Goal: Task Accomplishment & Management: Use online tool/utility

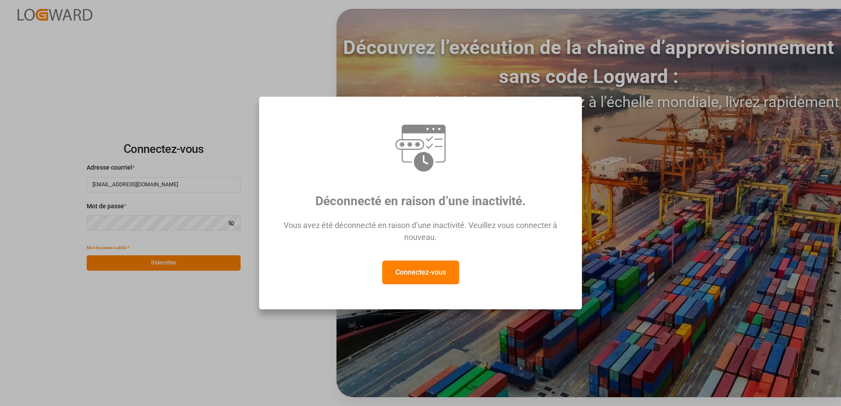
click at [430, 277] on button "Connectez-vous" at bounding box center [420, 273] width 77 height 24
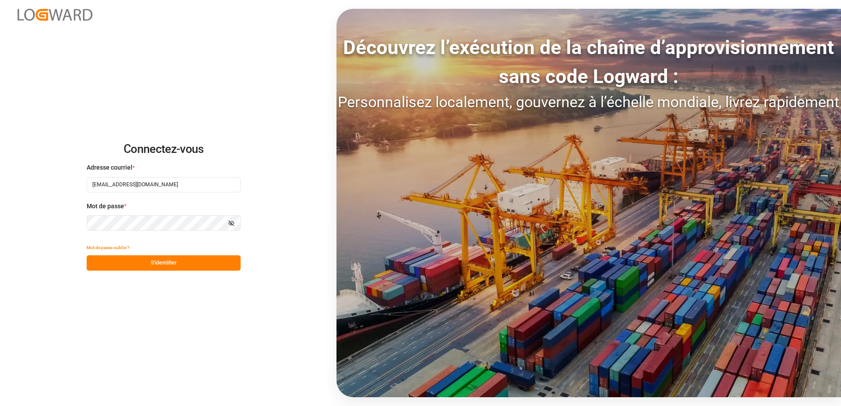
click at [209, 264] on button "S'identifier" at bounding box center [164, 262] width 154 height 15
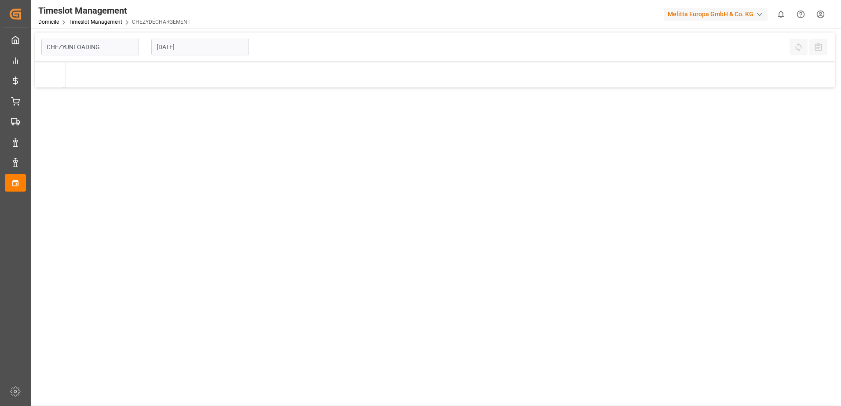
type input "Chezy Unloading"
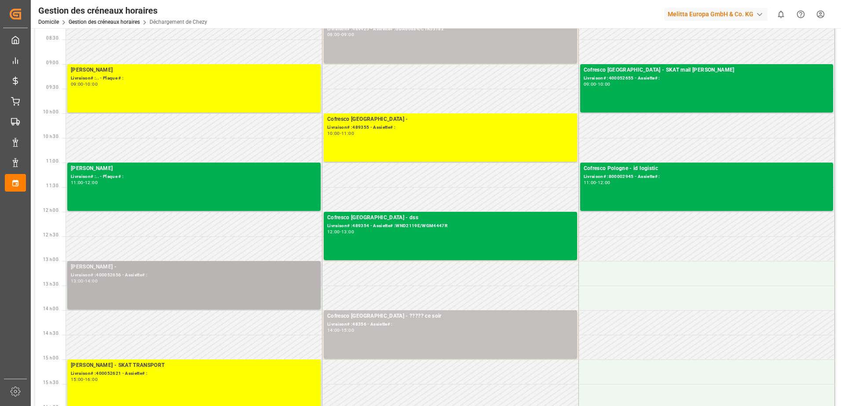
scroll to position [88, 0]
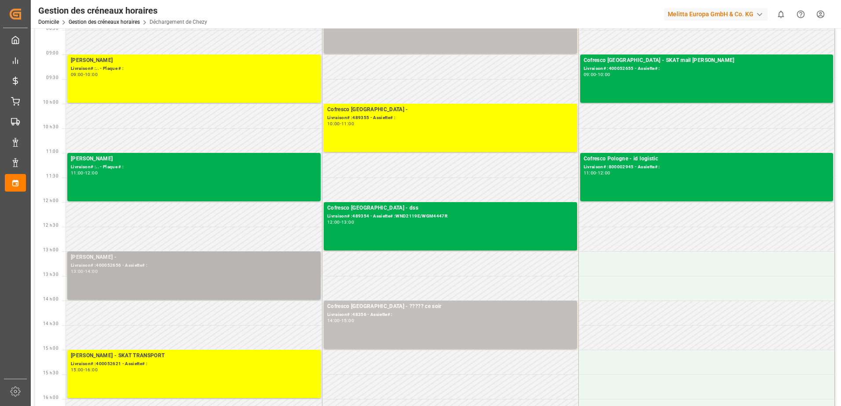
click at [274, 279] on div "[PERSON_NAME] - Livraison# :400052656 - Assiette# : 13:00 - 14:00" at bounding box center [194, 275] width 246 height 45
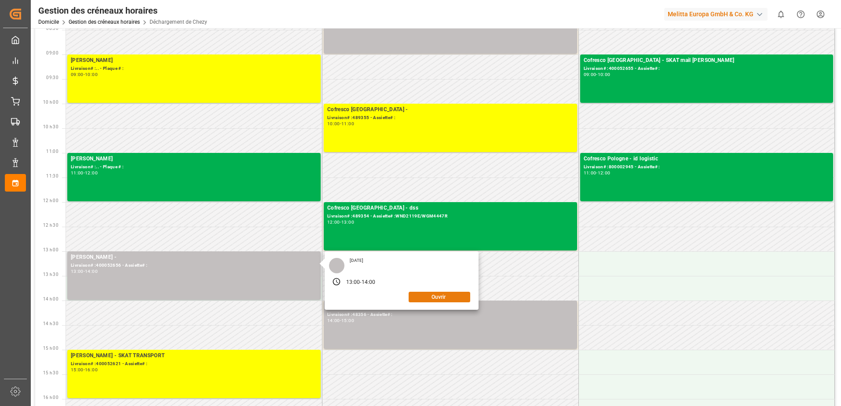
click at [450, 296] on button "Ouvrir" at bounding box center [439, 297] width 62 height 11
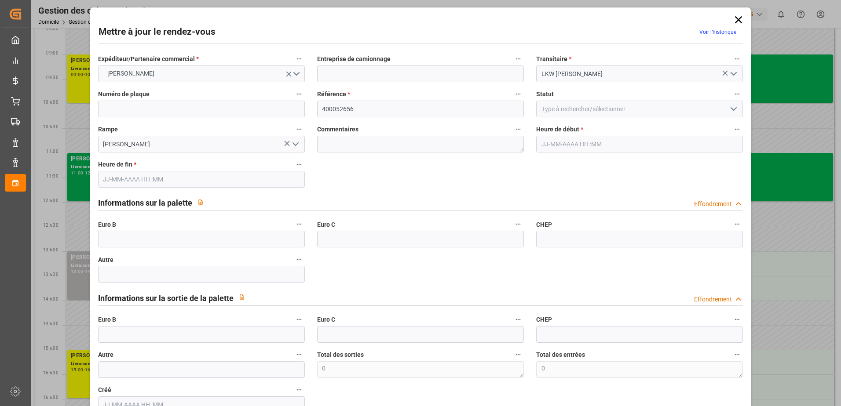
type input "[DATE] 13:00"
type input "[DATE] 14:00"
type input "[DATE] 11:05"
click at [734, 108] on polyline "Ouvrir le menu" at bounding box center [733, 109] width 5 height 3
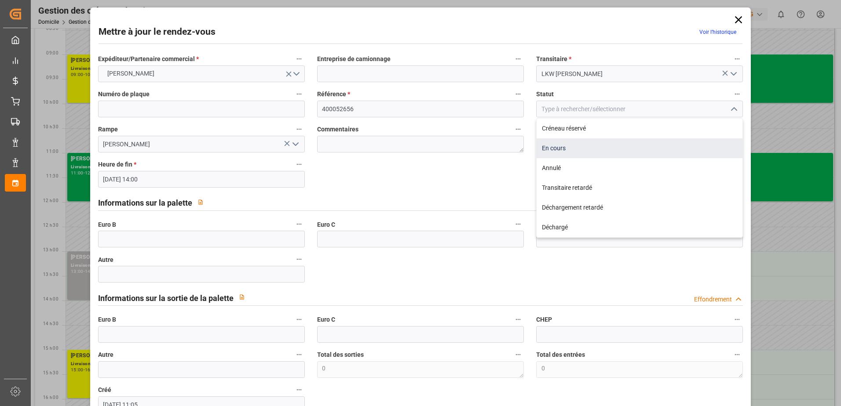
click at [665, 155] on div "En cours" at bounding box center [639, 148] width 206 height 20
type input "In Progress"
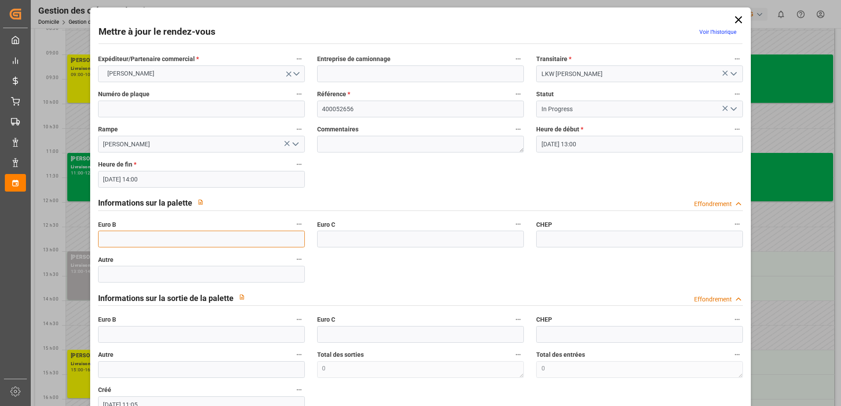
click at [174, 236] on input "text" at bounding box center [201, 239] width 207 height 17
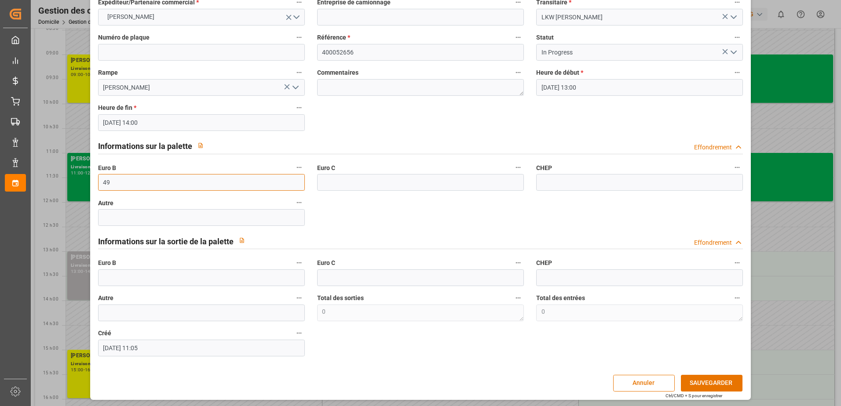
scroll to position [58, 0]
type input "49"
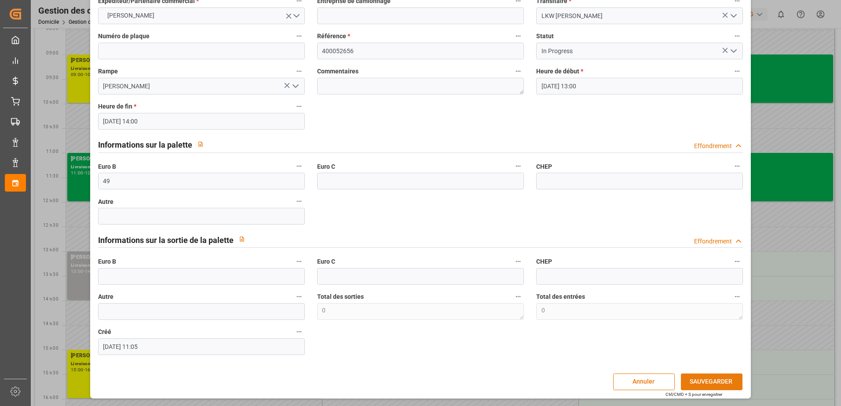
click at [702, 382] on button "SAUVEGARDER" at bounding box center [712, 382] width 62 height 17
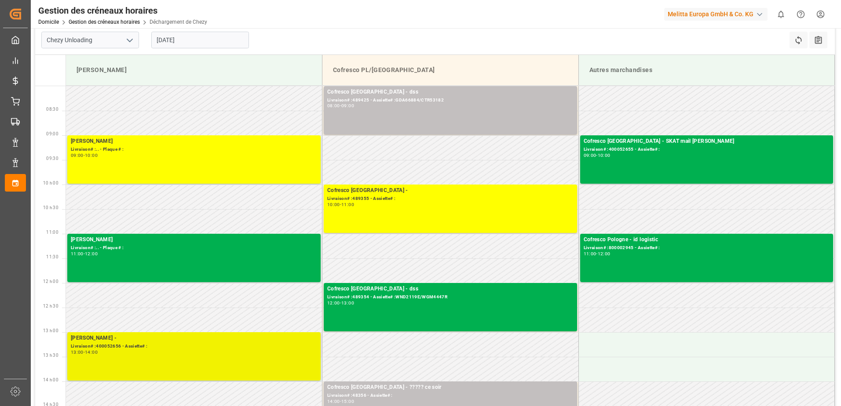
scroll to position [0, 0]
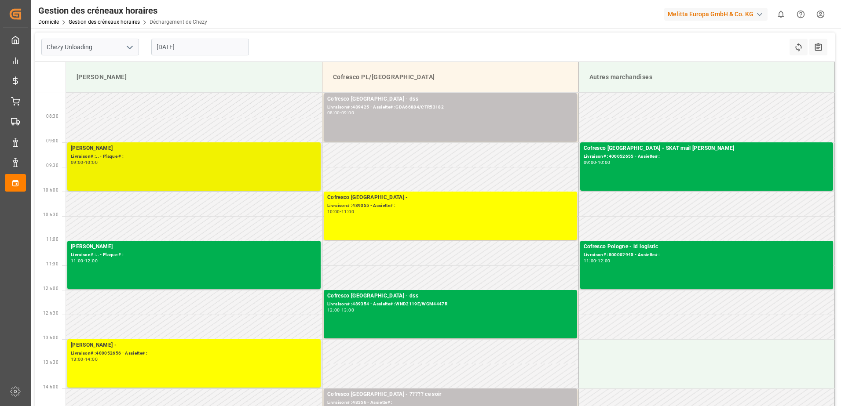
click at [266, 174] on div "[PERSON_NAME]# :.. - Plaque # : 09:00 - 10:00" at bounding box center [194, 166] width 246 height 45
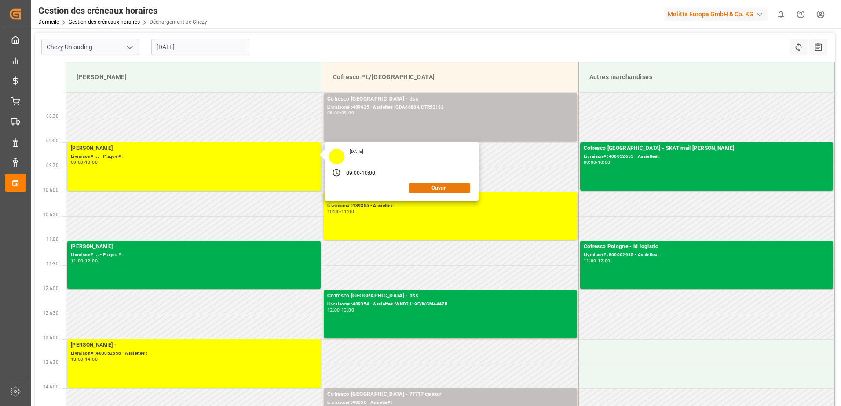
click at [427, 191] on button "Ouvrir" at bounding box center [439, 188] width 62 height 11
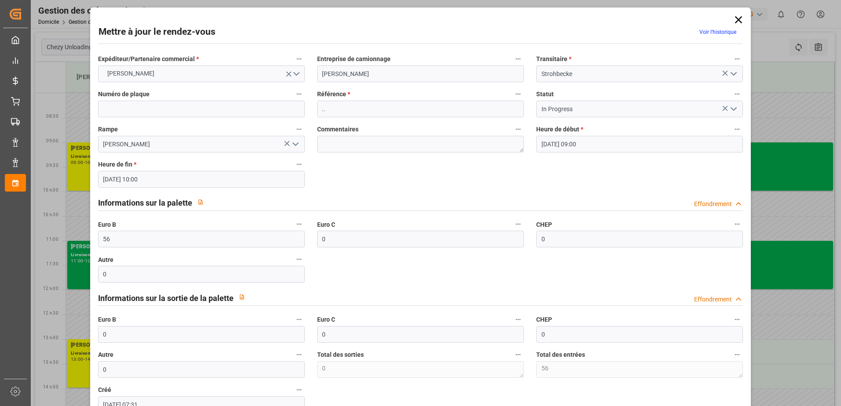
click at [733, 107] on icon "Ouvrir le menu" at bounding box center [733, 109] width 11 height 11
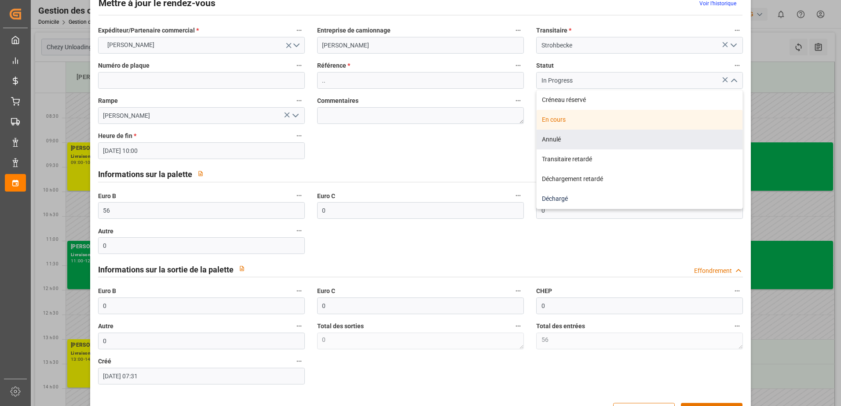
scroll to position [58, 0]
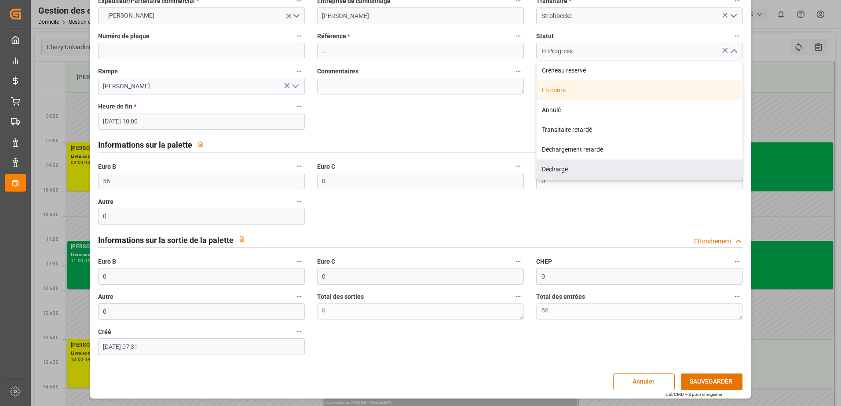
drag, startPoint x: 598, startPoint y: 172, endPoint x: 604, endPoint y: 195, distance: 24.0
click at [598, 171] on div "Déchargé" at bounding box center [639, 170] width 206 height 20
type input "Unloaded"
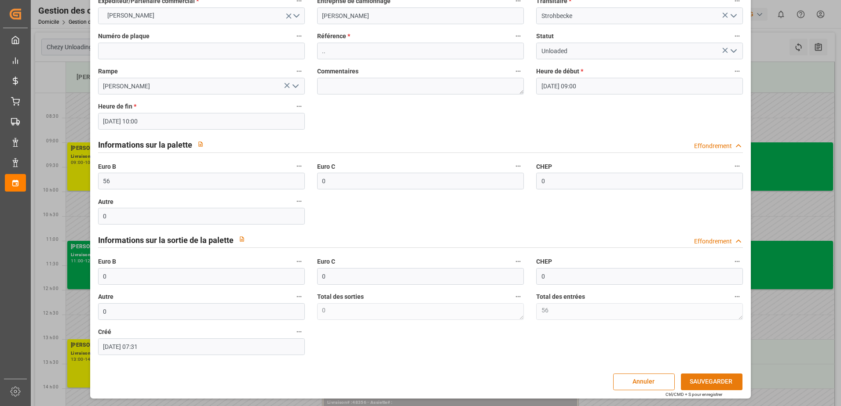
click at [709, 383] on button "SAUVEGARDER" at bounding box center [712, 382] width 62 height 17
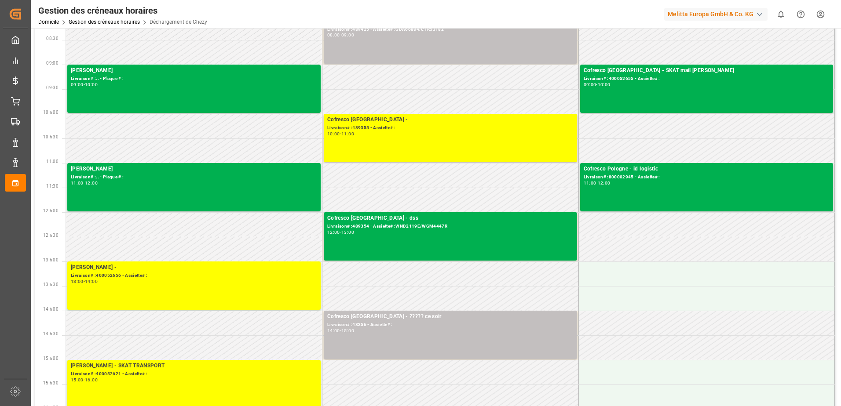
scroll to position [132, 0]
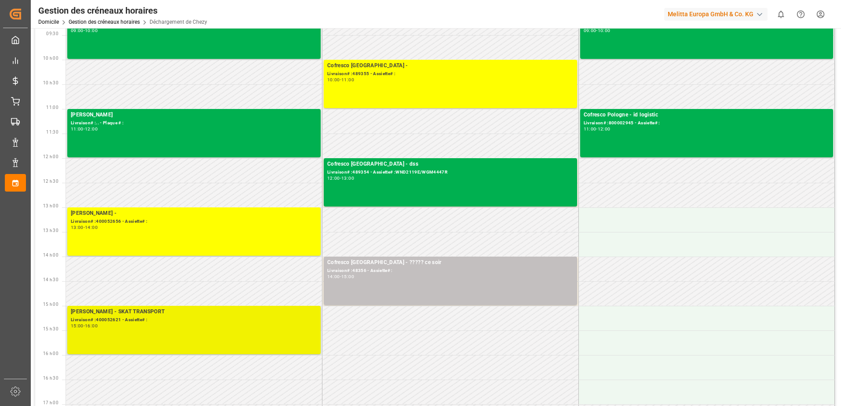
click at [254, 328] on div "15:00 - 16:00" at bounding box center [194, 326] width 246 height 5
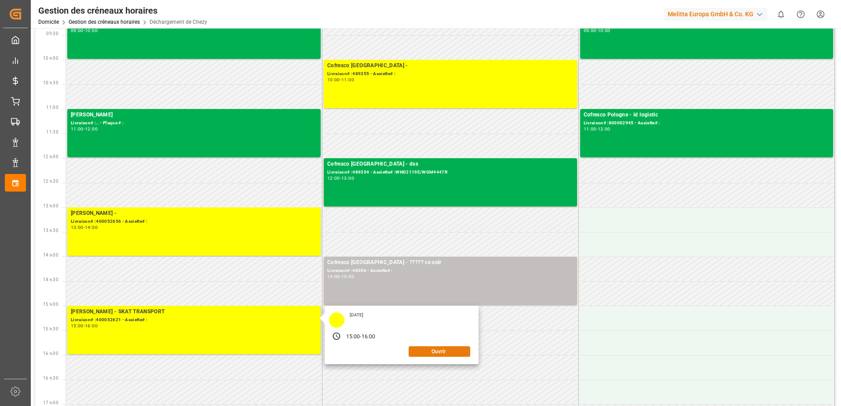
click at [433, 353] on button "Ouvrir" at bounding box center [439, 351] width 62 height 11
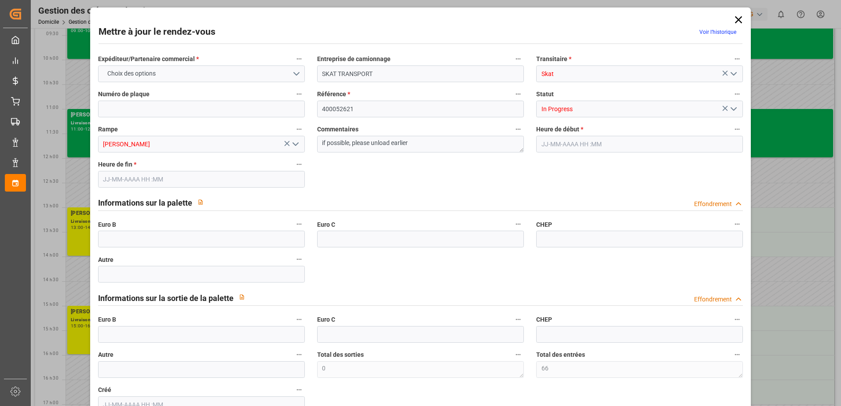
type input "66"
type input "[DATE] 15:00"
type input "[DATE] 16:00"
type input "[DATE] 10:55"
click at [732, 110] on icon "Ouvrir le menu" at bounding box center [733, 109] width 11 height 11
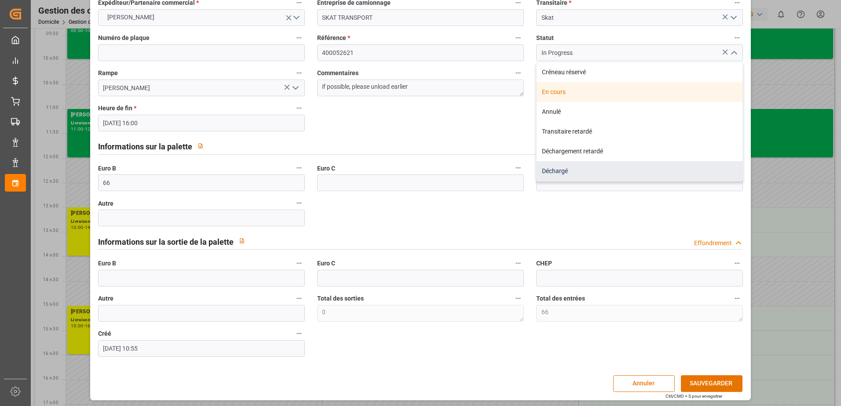
scroll to position [58, 0]
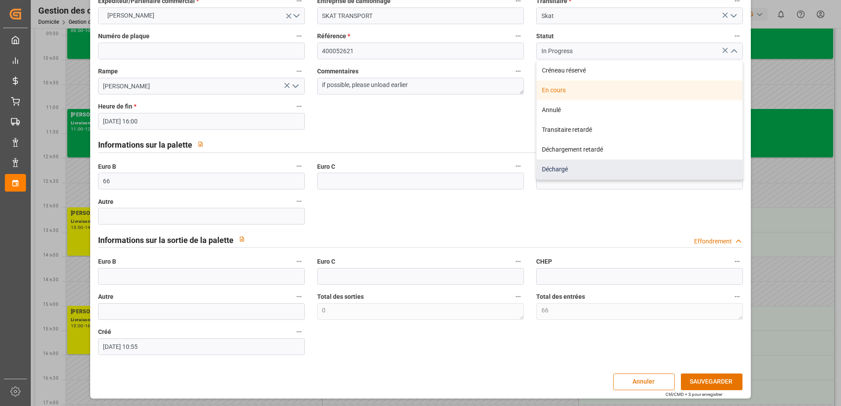
click at [582, 171] on div "Déchargé" at bounding box center [639, 170] width 206 height 20
type input "Unloaded"
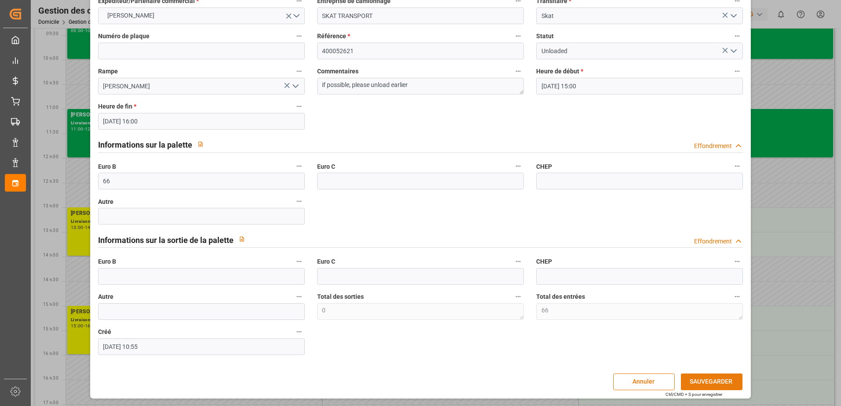
click at [706, 383] on button "SAUVEGARDER" at bounding box center [712, 382] width 62 height 17
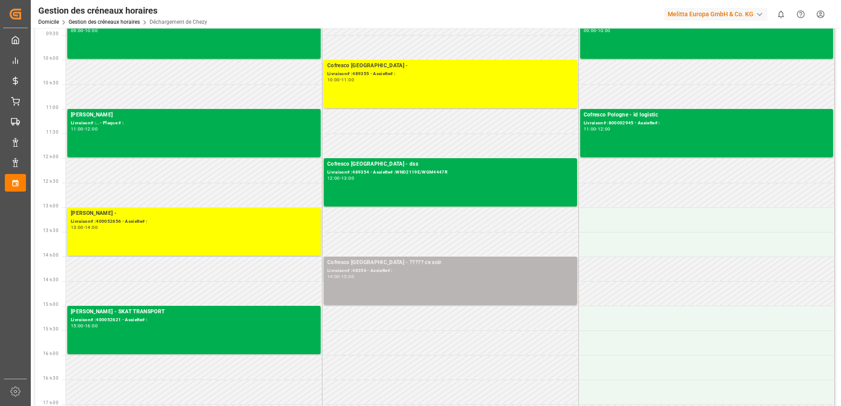
click at [532, 295] on div "Cofresco [GEOGRAPHIC_DATA] - ????? ce soir Livraison# :48356 - Assiette# : 14:0…" at bounding box center [450, 281] width 246 height 45
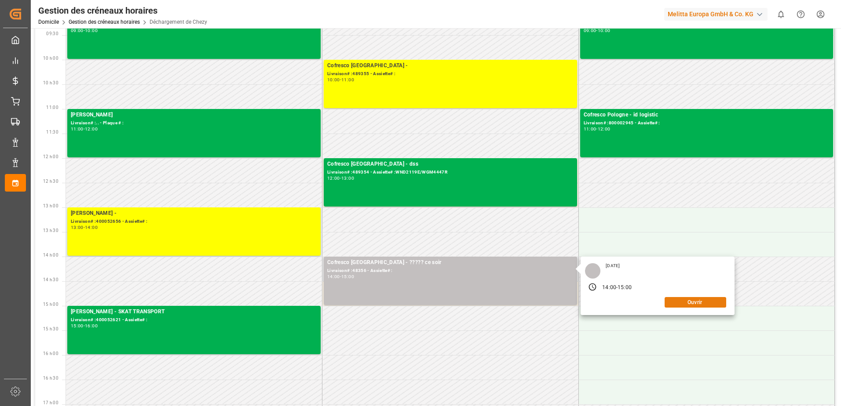
click at [676, 302] on button "Ouvrir" at bounding box center [695, 302] width 62 height 11
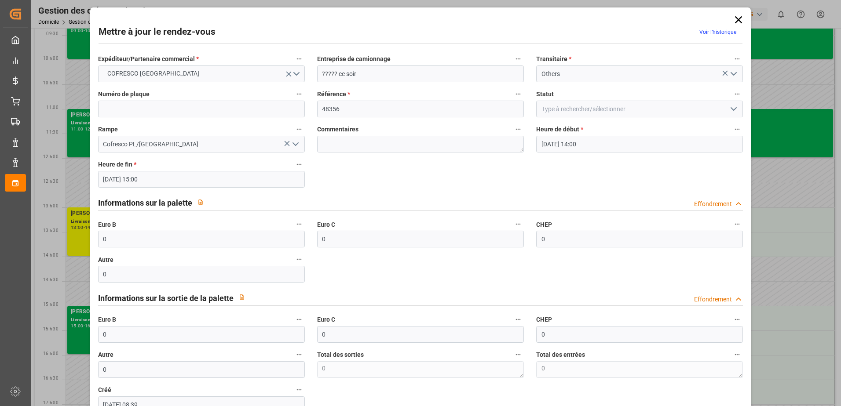
click at [728, 112] on icon "Ouvrir le menu" at bounding box center [733, 109] width 11 height 11
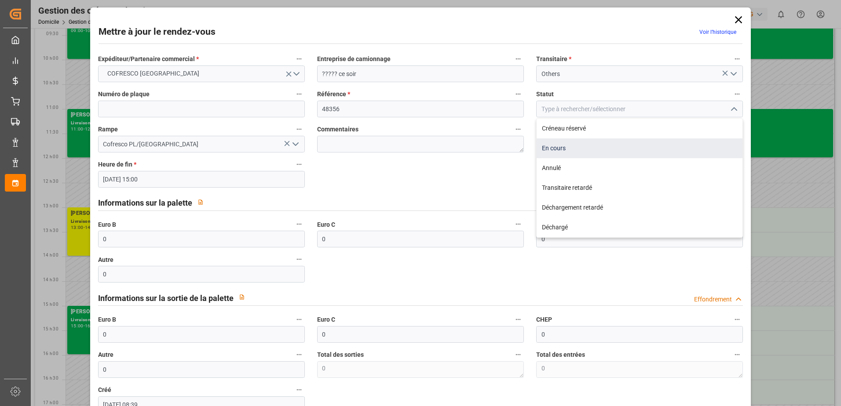
click at [675, 145] on div "En cours" at bounding box center [639, 148] width 206 height 20
type input "In Progress"
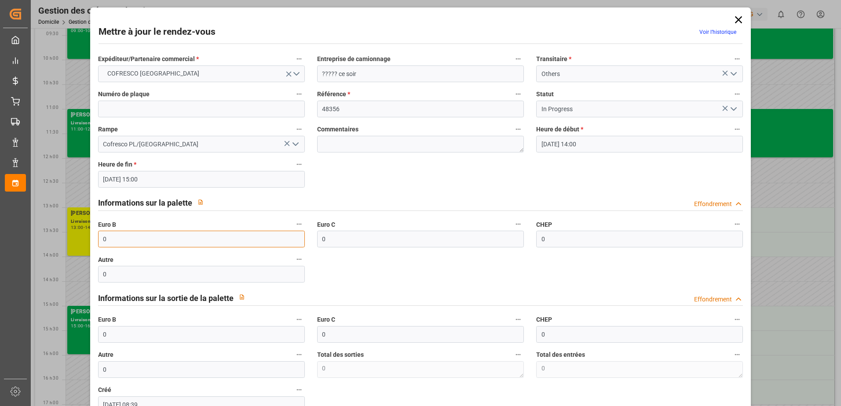
click at [183, 243] on input "0" at bounding box center [201, 239] width 207 height 17
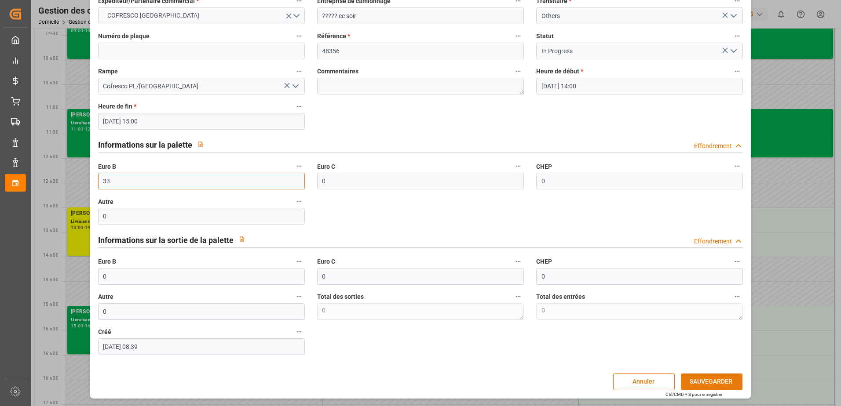
type input "33"
click at [717, 381] on button "SAUVEGARDER" at bounding box center [712, 382] width 62 height 17
